Goal: Entertainment & Leisure: Consume media (video, audio)

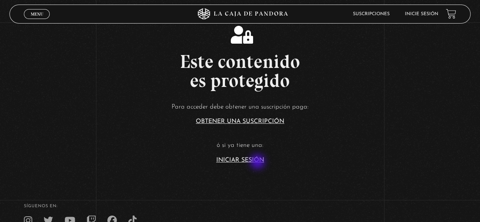
click at [258, 162] on link "Iniciar Sesión" at bounding box center [240, 160] width 48 height 6
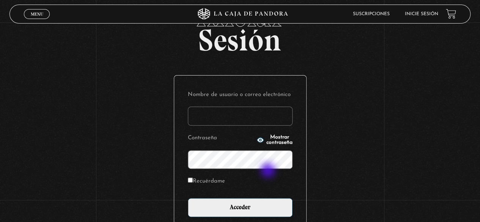
scroll to position [76, 0]
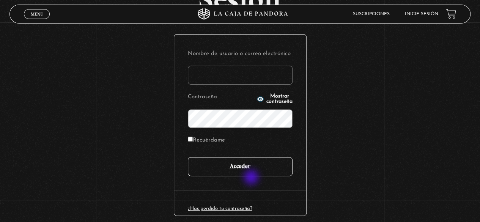
type input "paovanesa08@gmail.com"
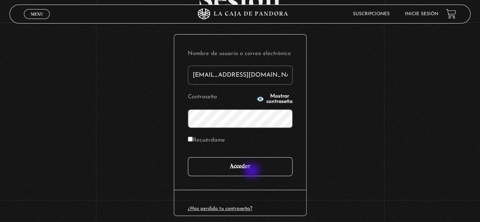
click at [253, 172] on input "Acceder" at bounding box center [240, 166] width 105 height 19
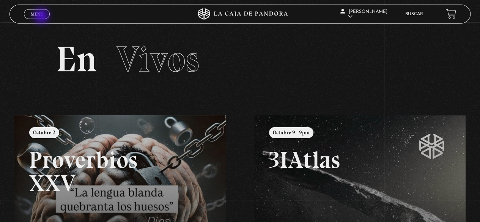
click at [41, 15] on span "Menu" at bounding box center [37, 14] width 13 height 5
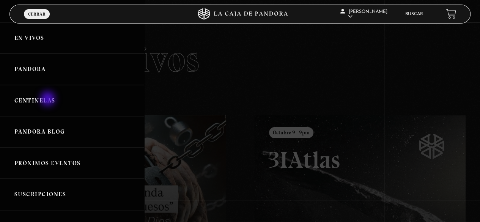
click at [49, 100] on link "Centinelas" at bounding box center [72, 100] width 144 height 31
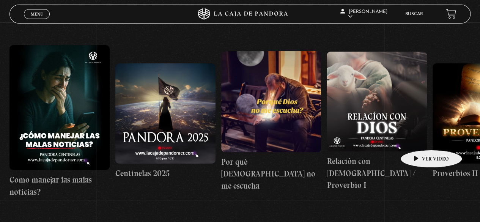
scroll to position [112, 0]
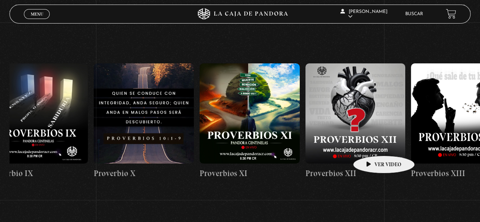
drag, startPoint x: 419, startPoint y: 138, endPoint x: 181, endPoint y: 151, distance: 238.2
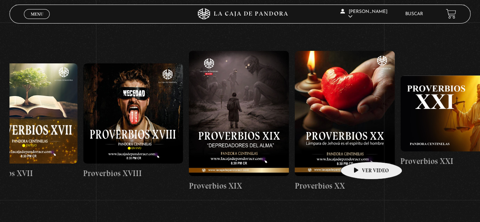
scroll to position [0, 2275]
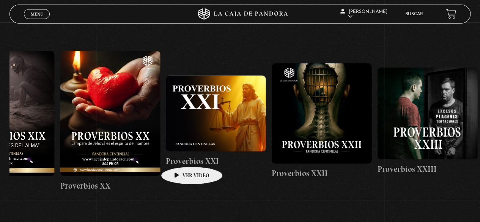
drag, startPoint x: 352, startPoint y: 151, endPoint x: 180, endPoint y: 155, distance: 171.9
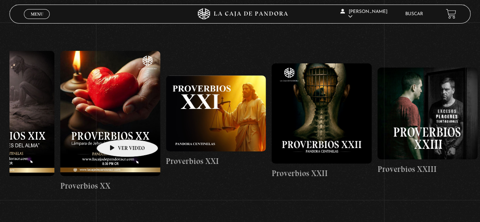
click at [115, 128] on figure at bounding box center [110, 113] width 100 height 125
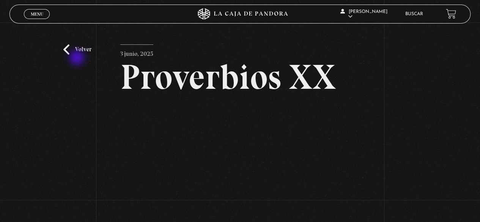
click at [77, 58] on div "Volver 3 junio, 2025 Proverbios XX WhatsApp Twitter Messenger Email" at bounding box center [240, 148] width 480 height 253
click at [76, 50] on link "Volver" at bounding box center [77, 49] width 28 height 10
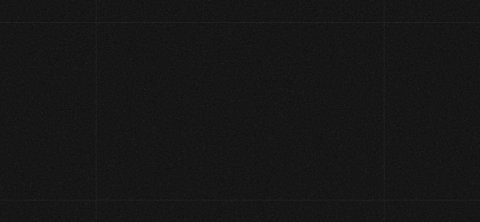
scroll to position [112, 0]
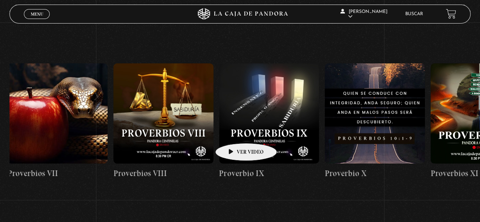
drag, startPoint x: 423, startPoint y: 112, endPoint x: 233, endPoint y: 132, distance: 190.8
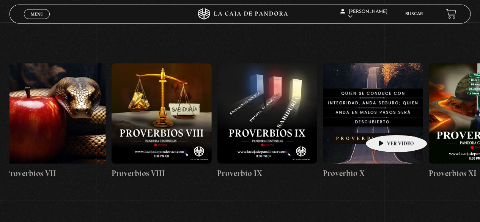
click at [384, 123] on figure at bounding box center [373, 113] width 100 height 100
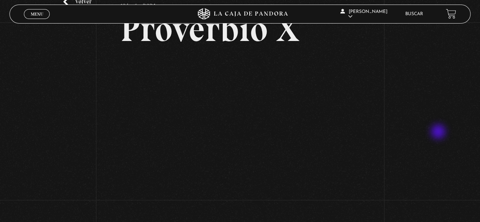
scroll to position [46, 0]
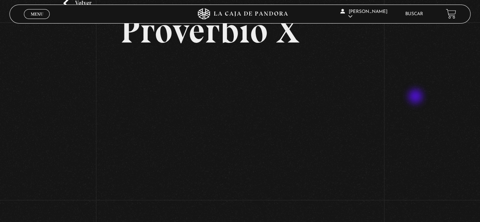
click at [448, 97] on div "Volver 18 junio, 2024 Proverbio X WhatsApp Twitter Messenger Email" at bounding box center [240, 115] width 480 height 278
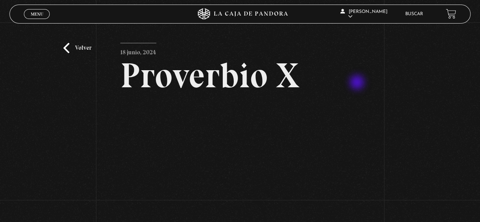
scroll to position [0, 0]
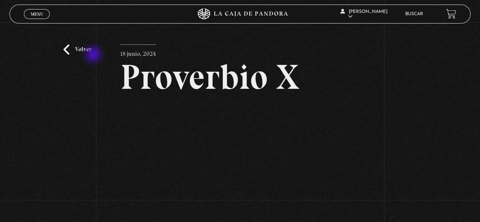
click at [94, 56] on div "Volver 18 junio, 2024 Proverbio X WhatsApp Twitter Messenger Email" at bounding box center [240, 161] width 480 height 278
click at [87, 51] on link "Volver" at bounding box center [77, 49] width 28 height 10
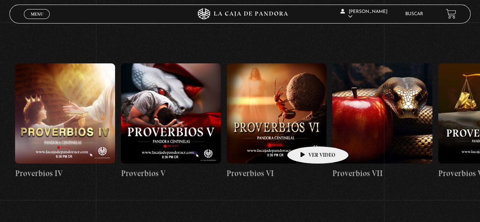
scroll to position [0, 633]
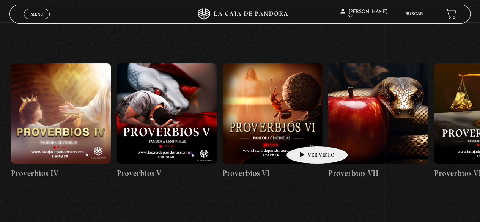
drag, startPoint x: 431, startPoint y: 127, endPoint x: 305, endPoint y: 135, distance: 126.2
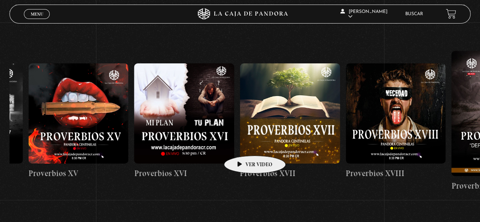
drag, startPoint x: 428, startPoint y: 137, endPoint x: 199, endPoint y: 138, distance: 228.8
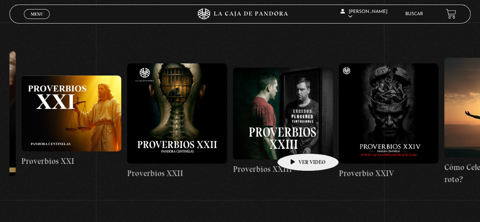
scroll to position [0, 2436]
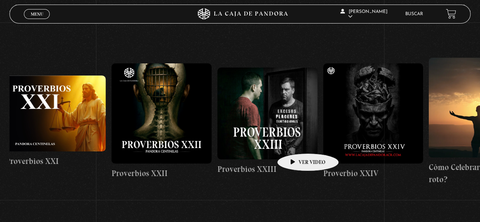
drag, startPoint x: 420, startPoint y: 138, endPoint x: 295, endPoint y: 141, distance: 125.3
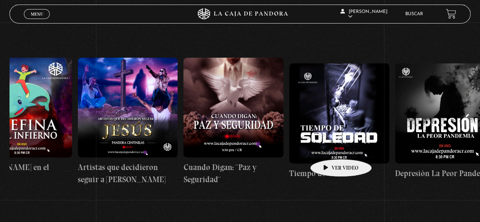
drag, startPoint x: 441, startPoint y: 140, endPoint x: 328, endPoint y: 148, distance: 112.9
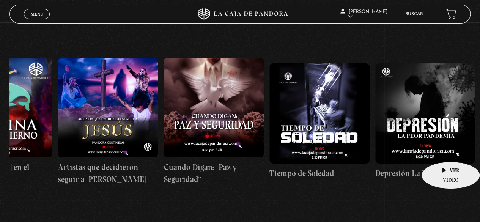
drag, startPoint x: 441, startPoint y: 150, endPoint x: 433, endPoint y: 151, distance: 7.6
click at [435, 151] on figure at bounding box center [425, 113] width 100 height 100
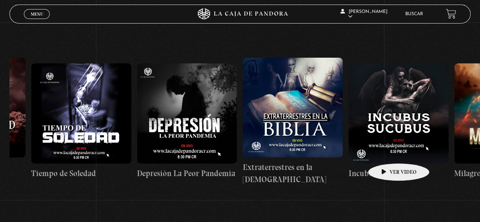
scroll to position [0, 3268]
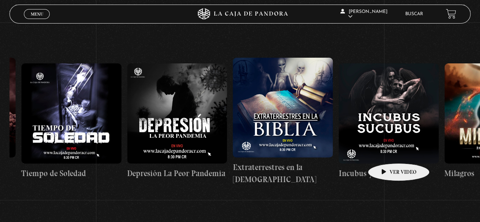
drag, startPoint x: 431, startPoint y: 151, endPoint x: 384, endPoint y: 151, distance: 47.1
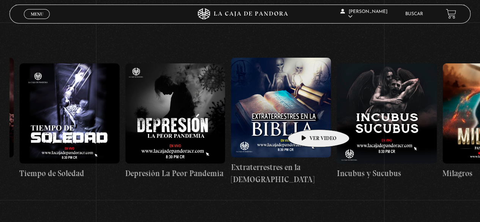
click at [306, 119] on figure at bounding box center [281, 108] width 100 height 100
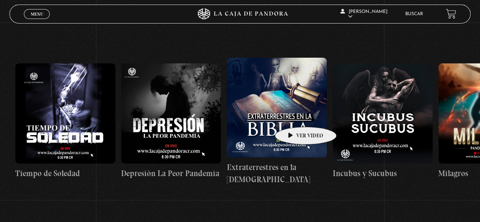
click at [294, 115] on figure at bounding box center [277, 108] width 100 height 100
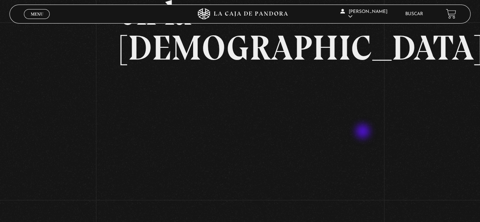
scroll to position [99, 0]
click at [454, 93] on div "Volver [DATE] Extraterrestres en la [DEMOGRAPHIC_DATA] WhatsApp Twitter Messeng…" at bounding box center [240, 84] width 480 height 323
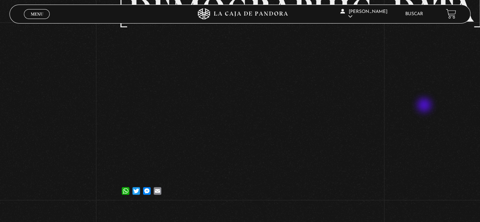
scroll to position [137, 0]
click at [420, 129] on div "Volver [DATE] Extraterrestres en la [DEMOGRAPHIC_DATA] WhatsApp Twitter Messeng…" at bounding box center [240, 46] width 480 height 323
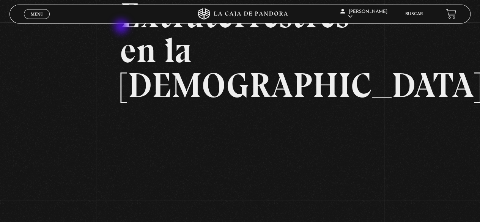
scroll to position [61, 0]
